Goal: Navigation & Orientation: Find specific page/section

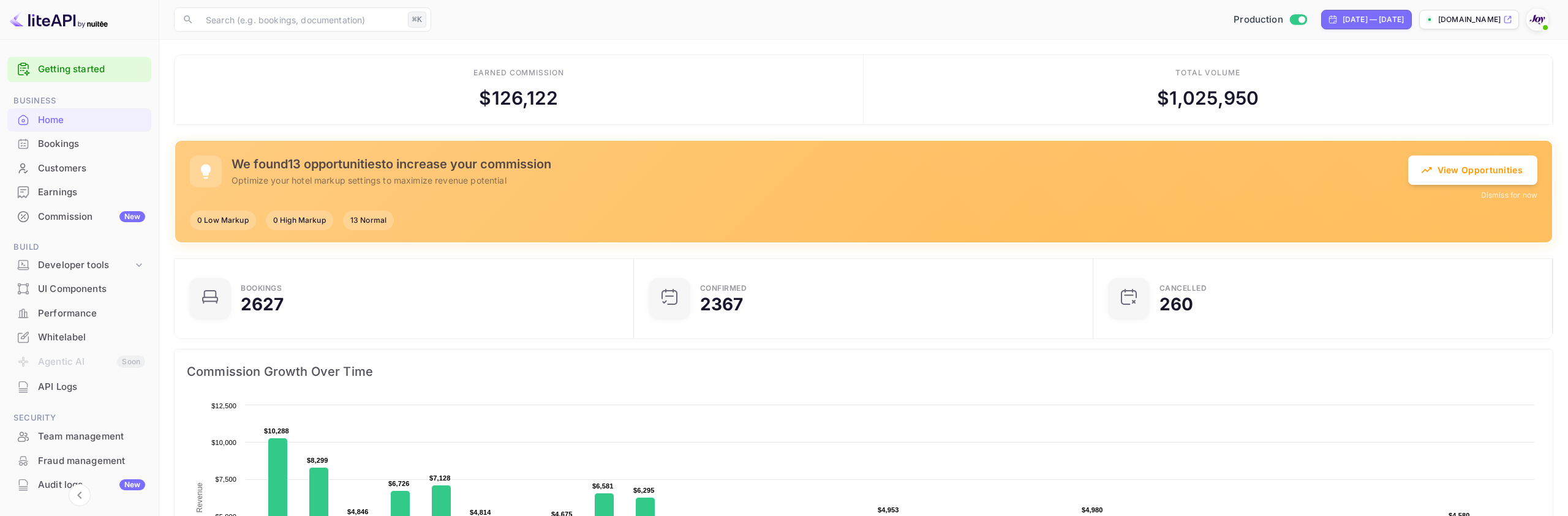
scroll to position [199, 452]
click at [1013, 16] on div "Production Sep 15, 2025 — Oct 15, 2025 stays.withjoy.com" at bounding box center [994, 20] width 1117 height 22
click at [831, 76] on div "Earned commission $ 126,122" at bounding box center [519, 90] width 689 height 70
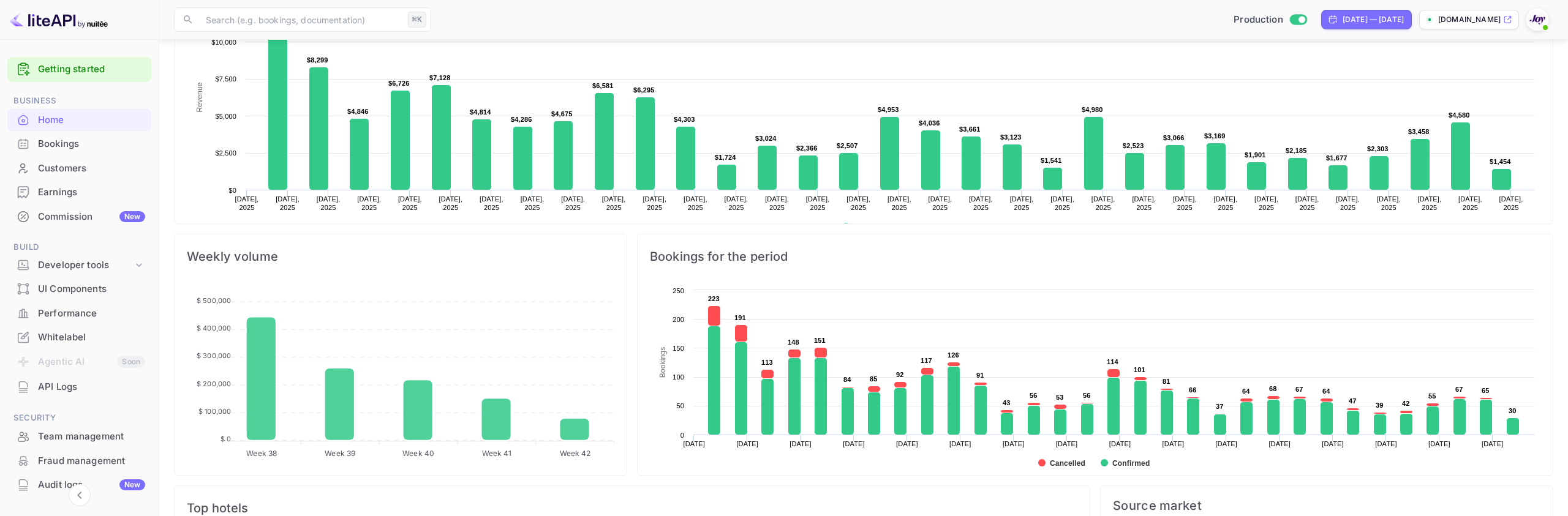
scroll to position [400, 0]
click at [79, 214] on div "Commission New" at bounding box center [91, 217] width 107 height 14
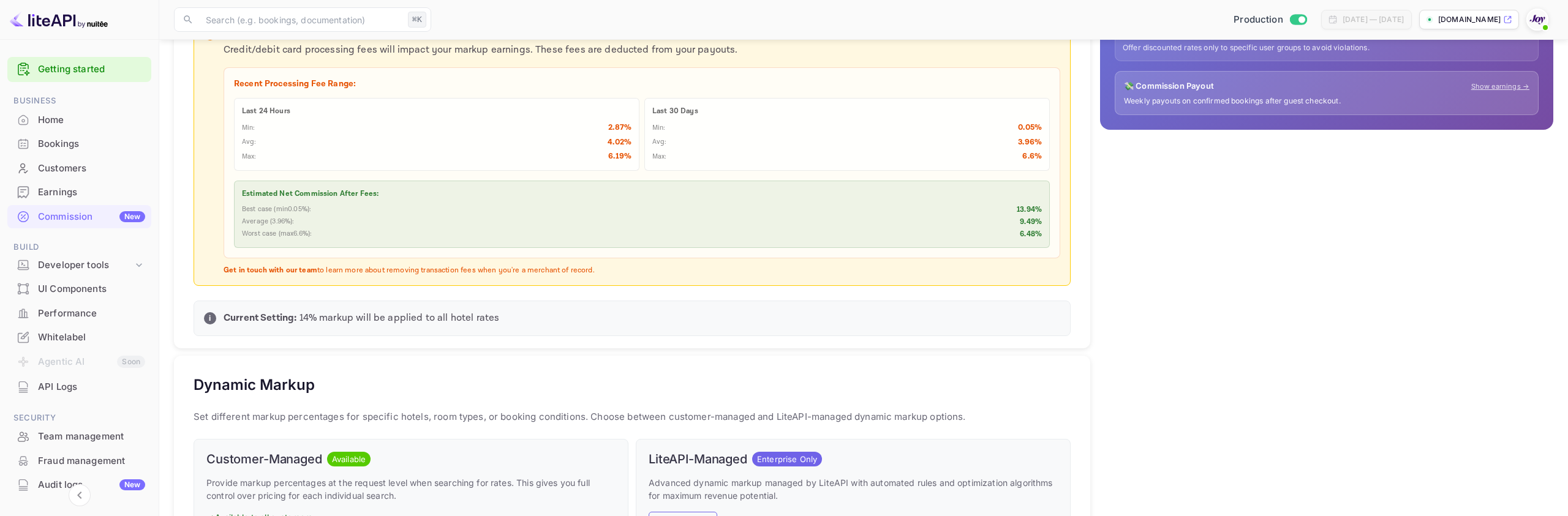
scroll to position [303, 0]
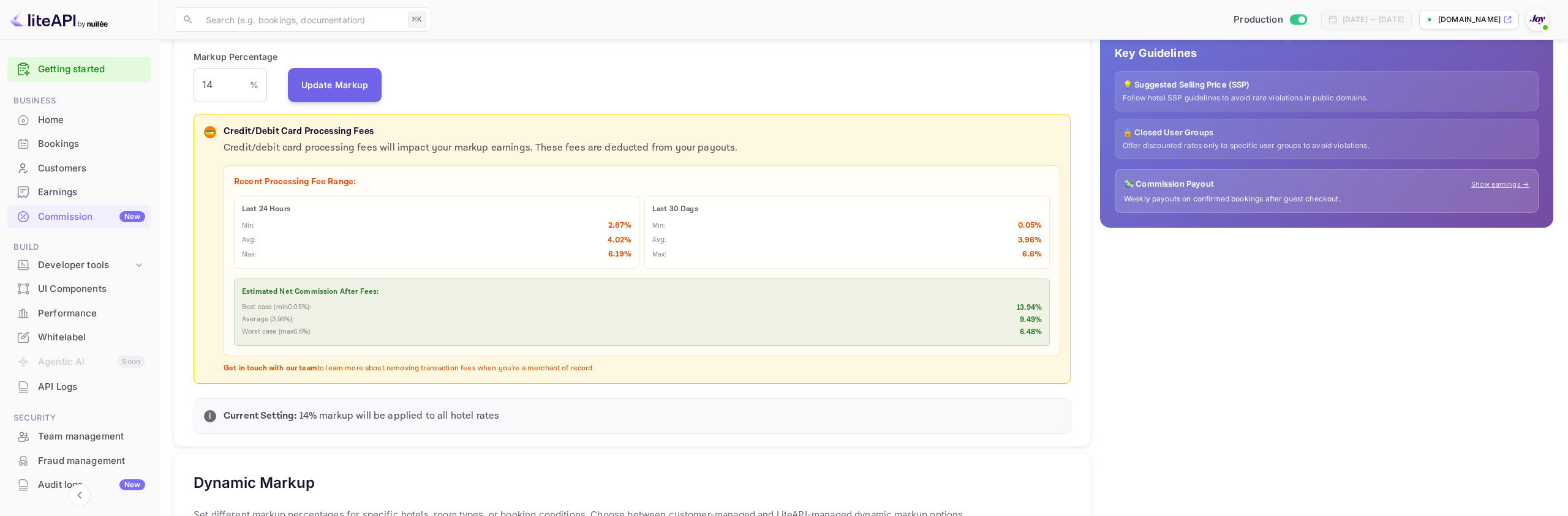
click at [83, 141] on div "Bookings" at bounding box center [91, 145] width 107 height 14
